Goal: Information Seeking & Learning: Learn about a topic

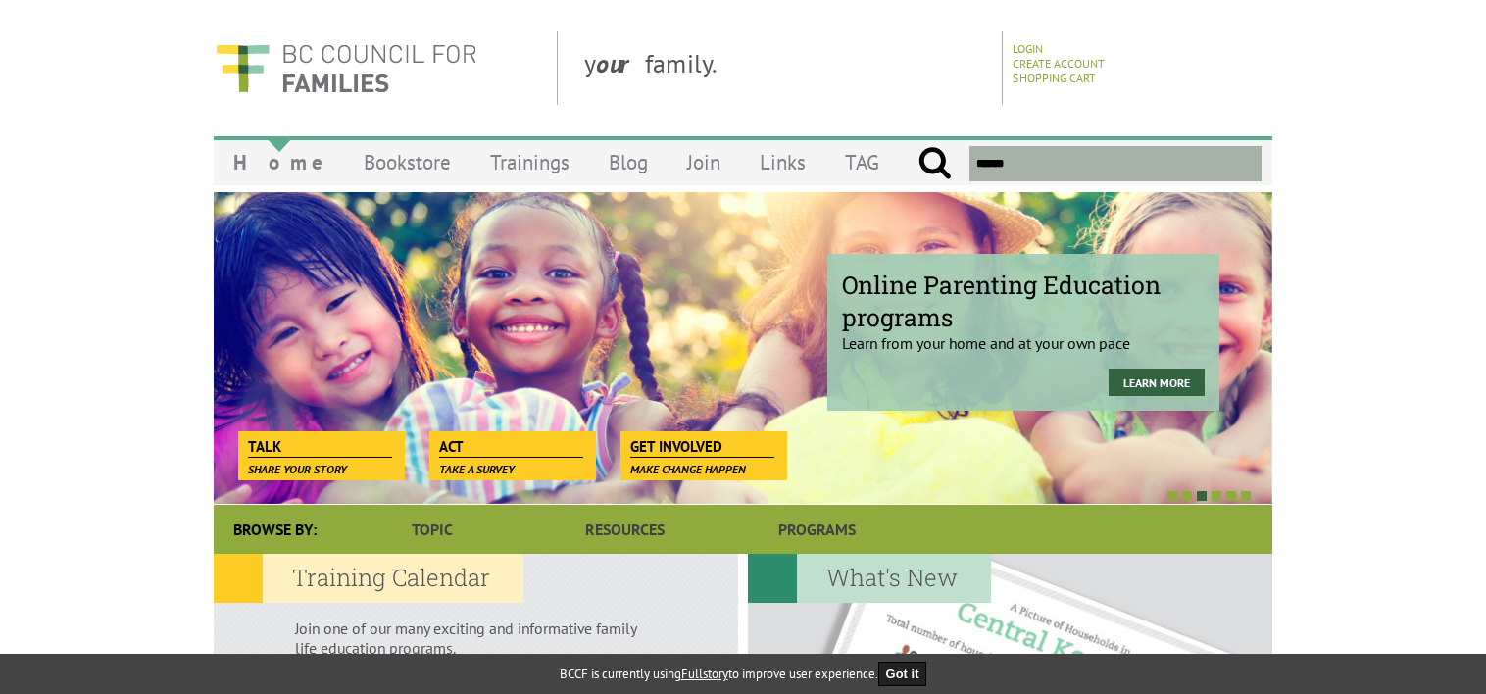
click at [254, 166] on link "Home" at bounding box center [279, 162] width 130 height 46
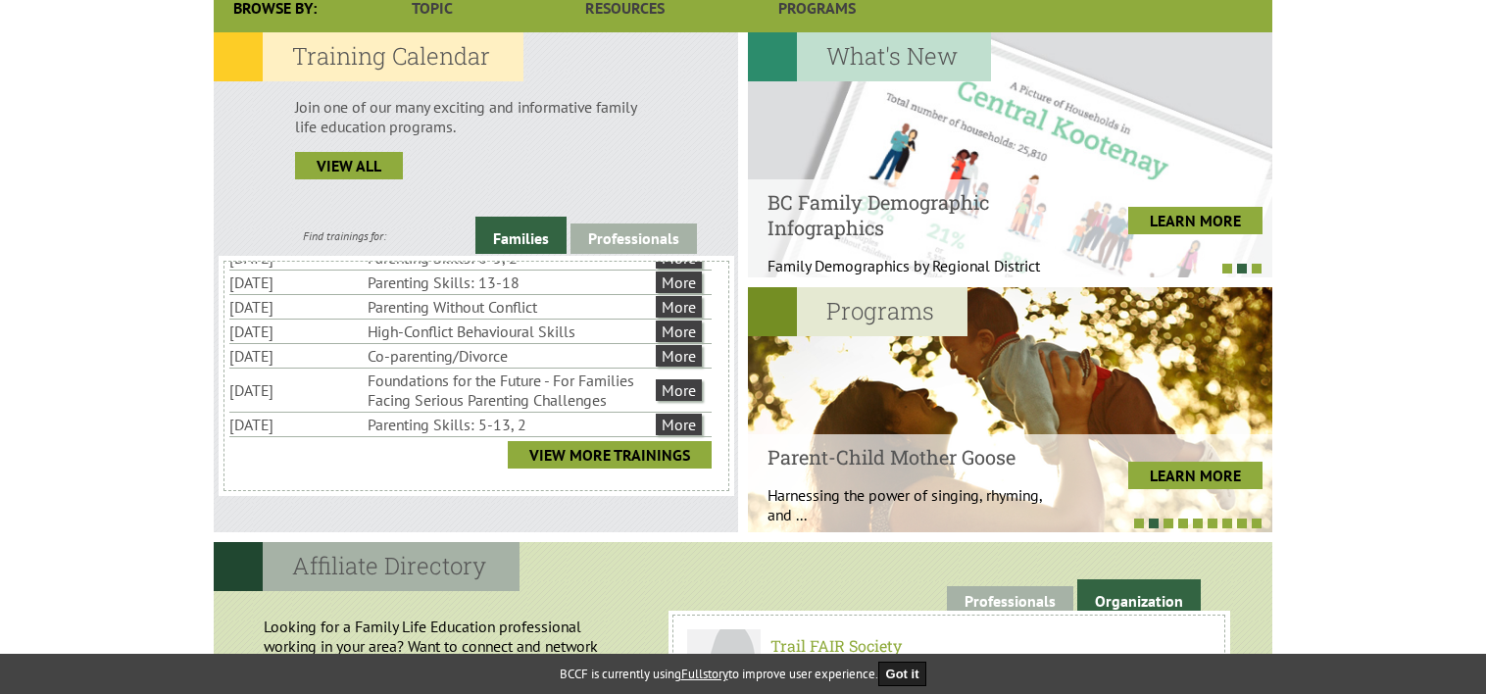
scroll to position [518, 0]
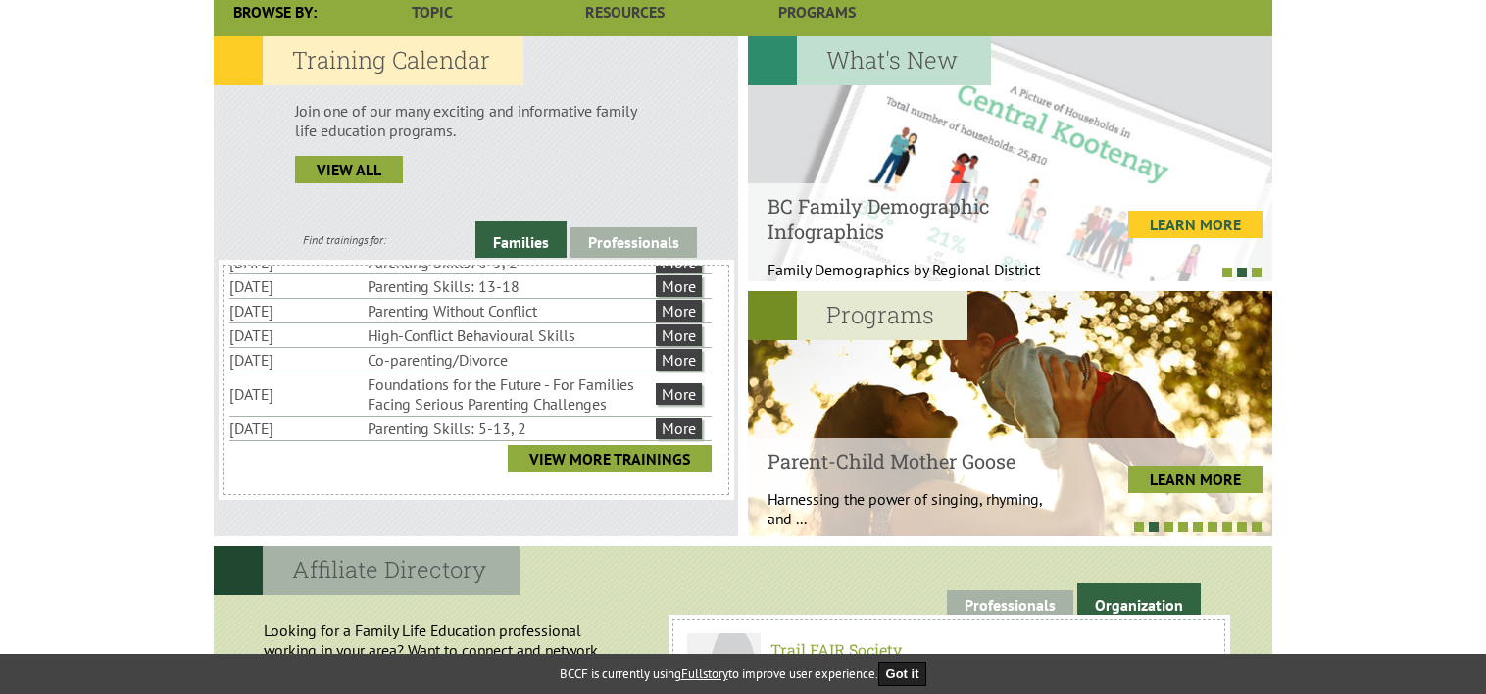
click at [1160, 225] on link "LEARN MORE" at bounding box center [1195, 224] width 134 height 27
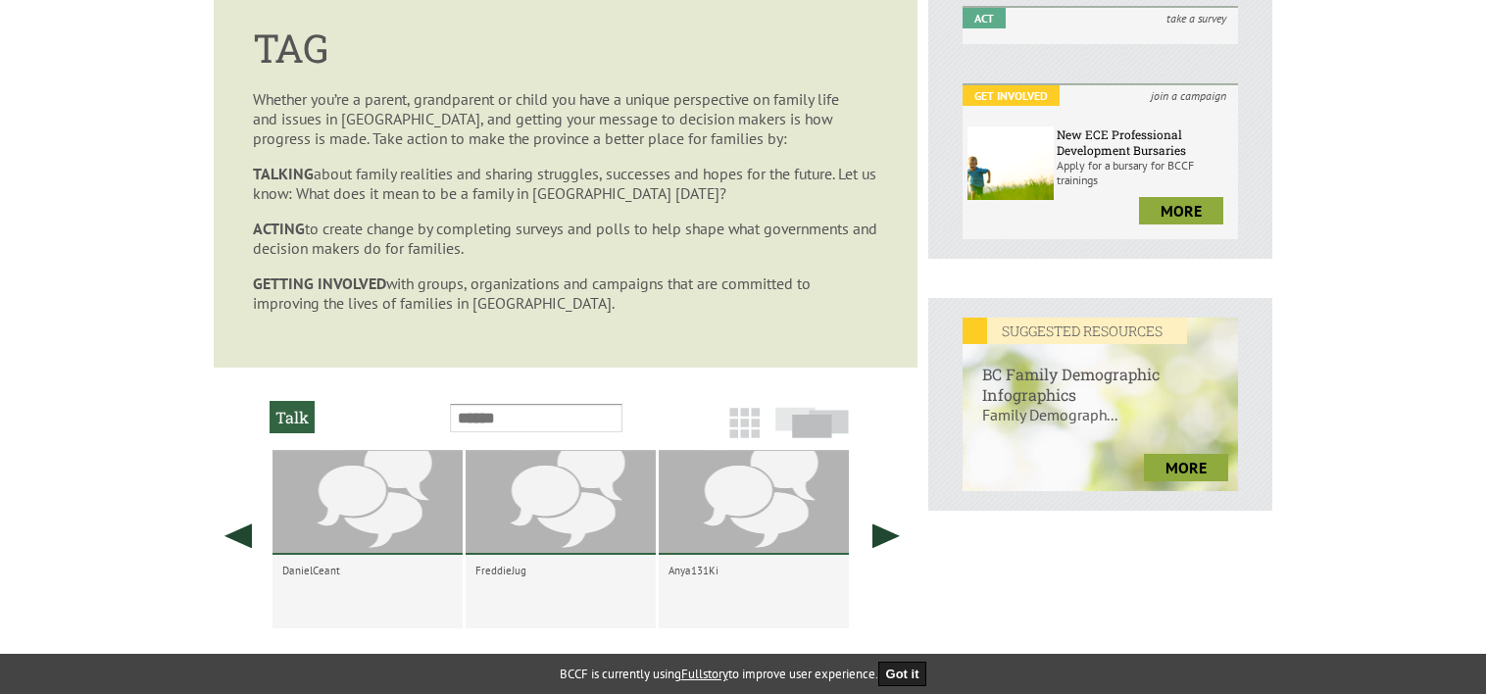
scroll to position [502, 0]
